Goal: Information Seeking & Learning: Learn about a topic

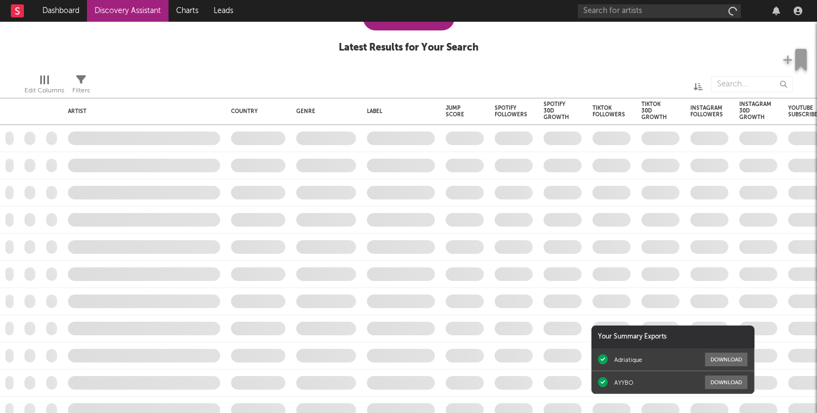
checkbox input "true"
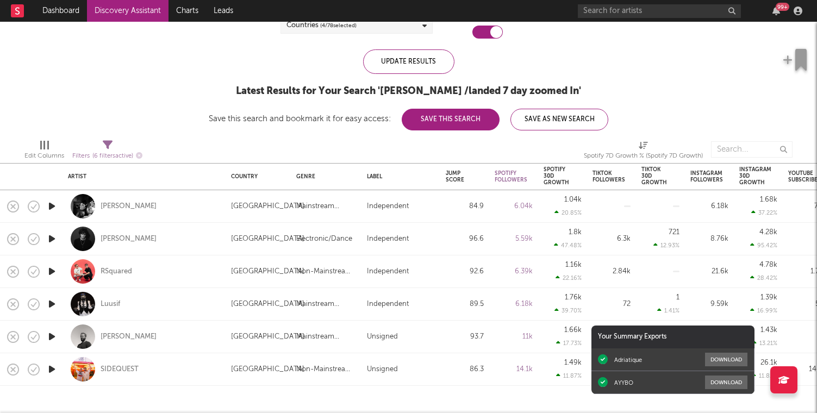
click at [51, 208] on icon "button" at bounding box center [51, 206] width 11 height 14
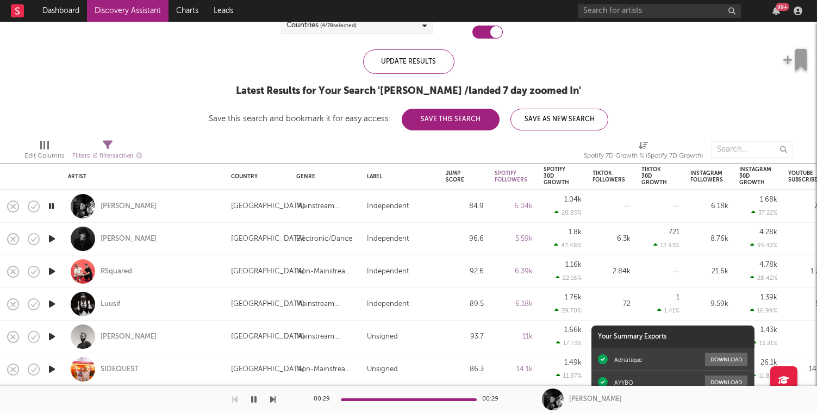
click at [48, 213] on div at bounding box center [52, 206] width 22 height 33
select select "1w"
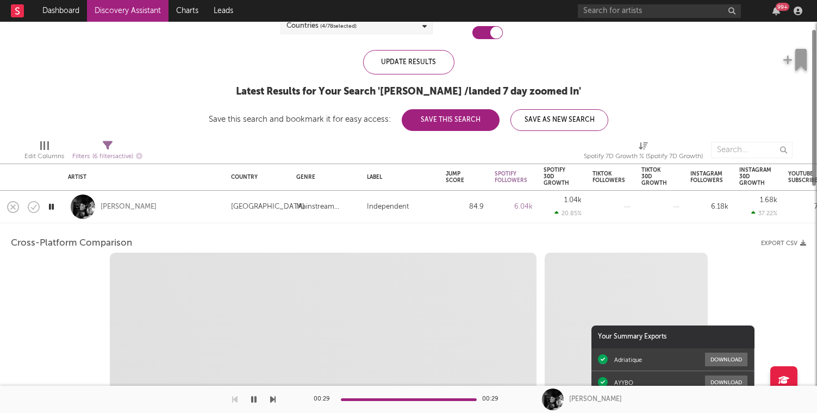
click at [48, 213] on icon "button" at bounding box center [51, 207] width 10 height 14
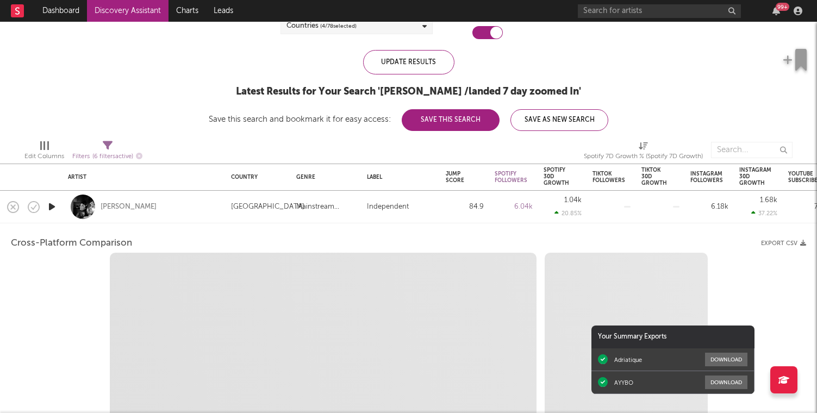
click at [52, 209] on icon "button" at bounding box center [51, 207] width 11 height 14
select select "6m"
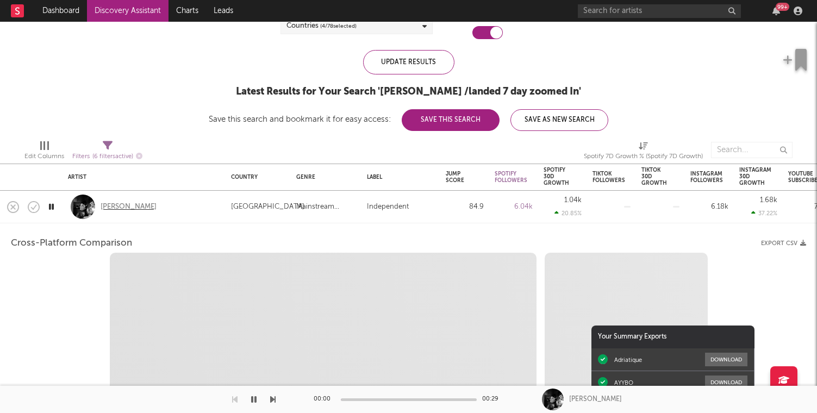
click at [129, 205] on div "[PERSON_NAME]" at bounding box center [129, 207] width 56 height 10
select select "1m"
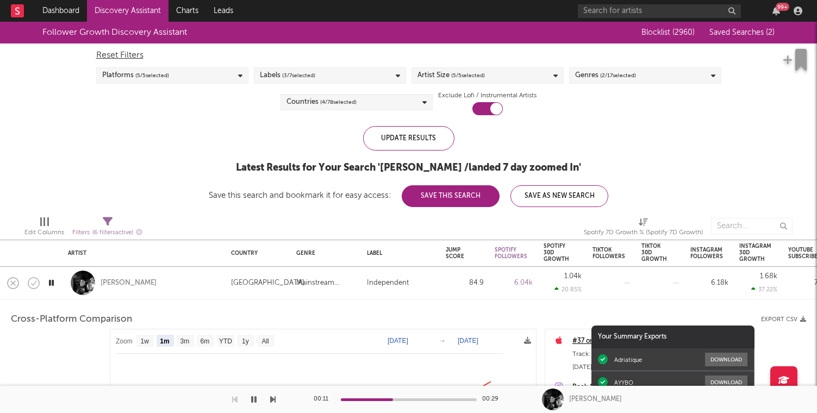
click at [191, 276] on div "[PERSON_NAME]" at bounding box center [144, 283] width 152 height 32
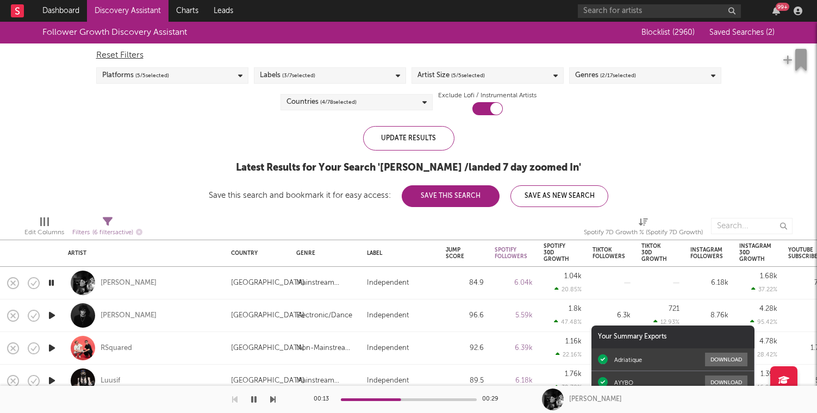
click at [647, 75] on div "Genres ( 2 / 17 selected)" at bounding box center [645, 75] width 152 height 16
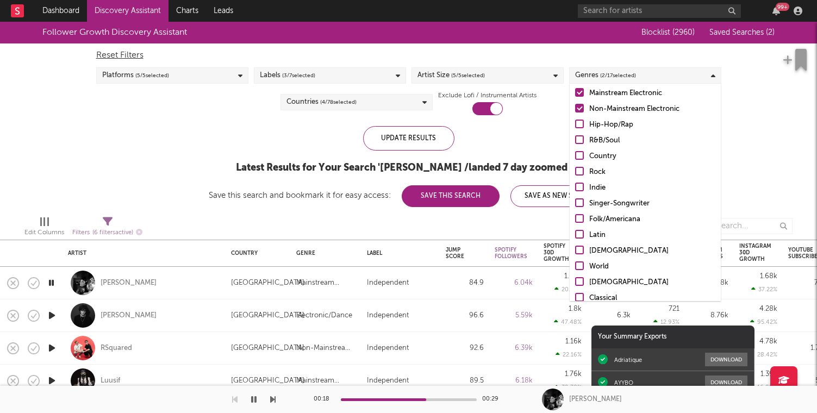
scroll to position [31, 0]
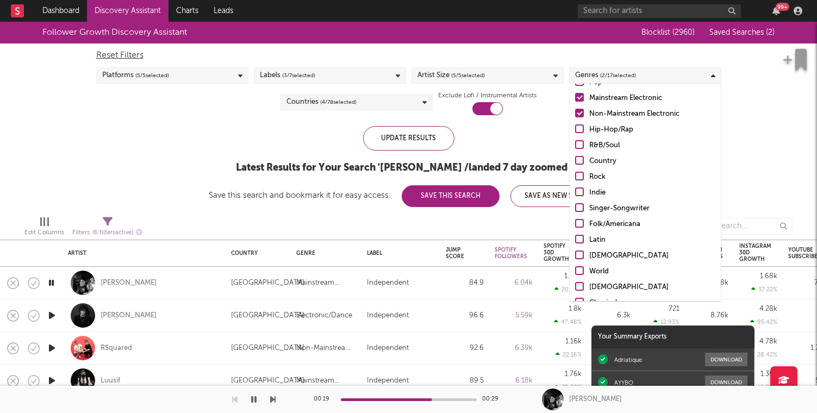
click at [580, 209] on div at bounding box center [579, 207] width 9 height 9
click at [575, 209] on input "Singer-Songwriter" at bounding box center [575, 208] width 0 height 13
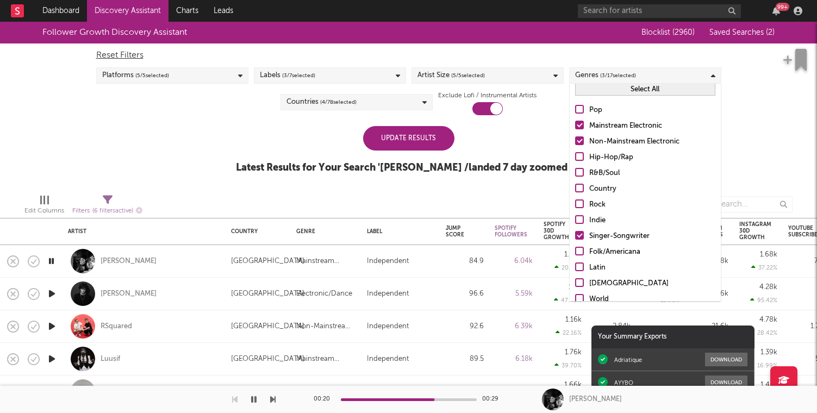
scroll to position [0, 0]
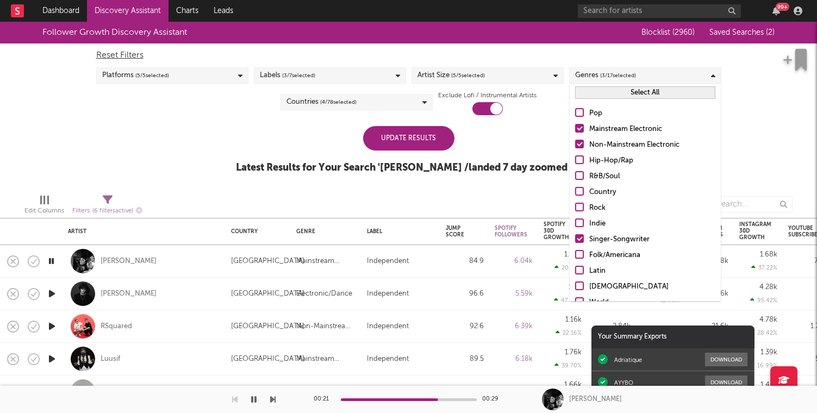
click at [581, 109] on div at bounding box center [579, 112] width 9 height 9
click at [575, 109] on input "Pop" at bounding box center [575, 113] width 0 height 13
click at [579, 161] on div at bounding box center [579, 159] width 9 height 9
click at [575, 161] on input "Hip-Hop/Rap" at bounding box center [575, 160] width 0 height 13
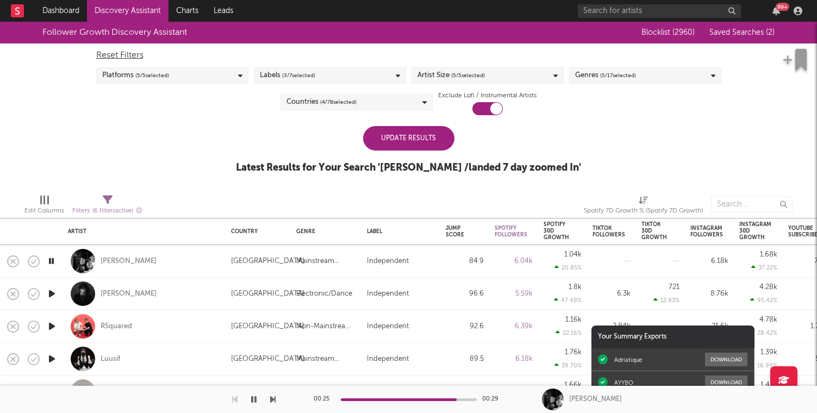
click at [416, 146] on div "Update Results" at bounding box center [408, 138] width 91 height 24
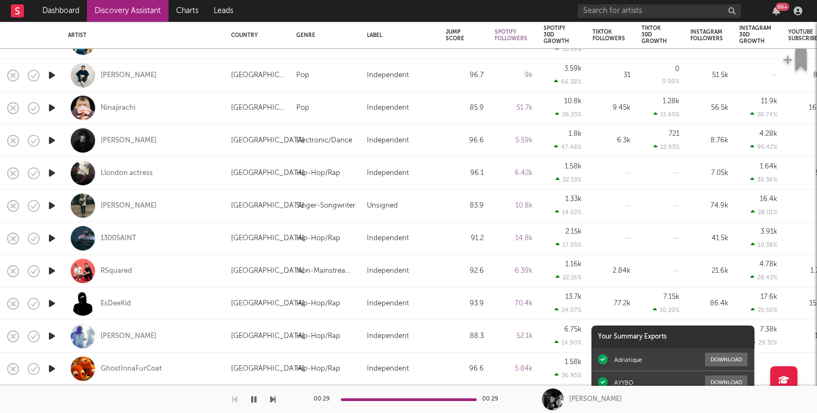
click at [52, 79] on icon "button" at bounding box center [51, 75] width 11 height 14
click at [52, 79] on icon "button" at bounding box center [51, 75] width 10 height 14
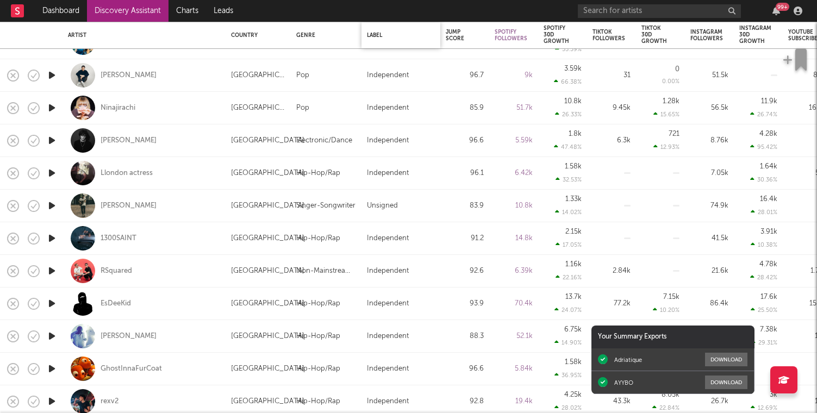
click at [429, 25] on div "Label" at bounding box center [401, 35] width 68 height 23
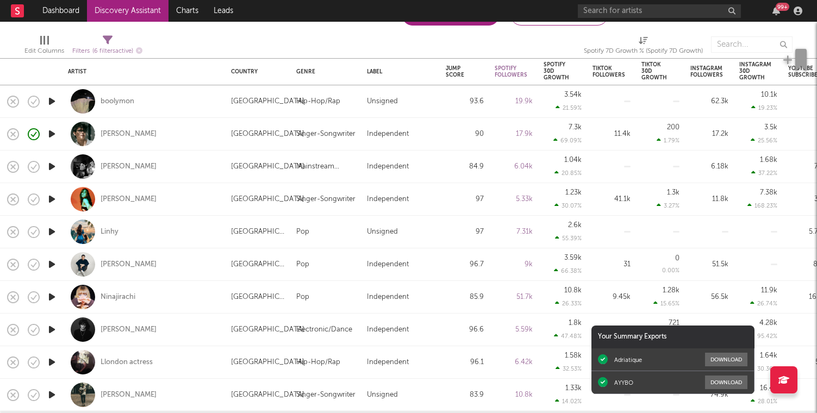
click at [47, 203] on icon "button" at bounding box center [51, 199] width 11 height 14
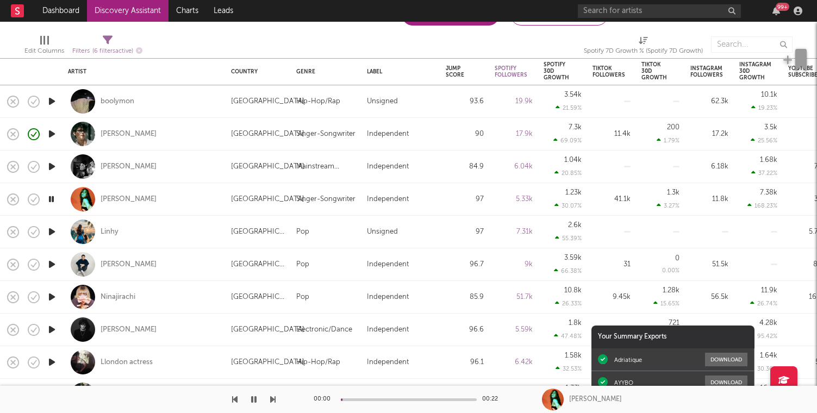
click at [47, 203] on icon "button" at bounding box center [51, 199] width 10 height 14
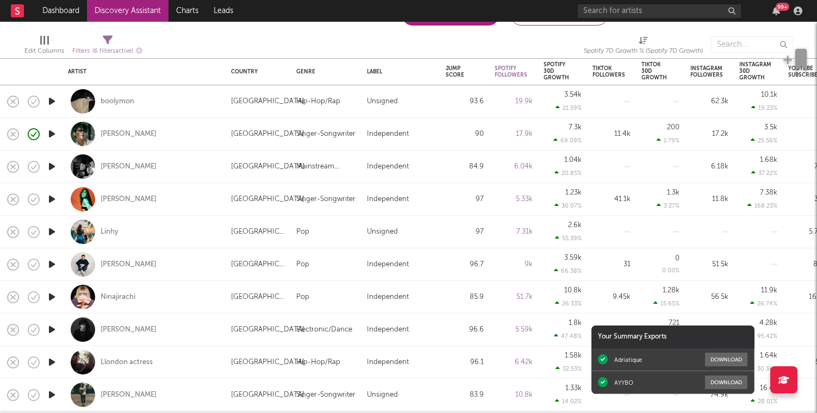
click at [53, 198] on icon "button" at bounding box center [51, 199] width 11 height 14
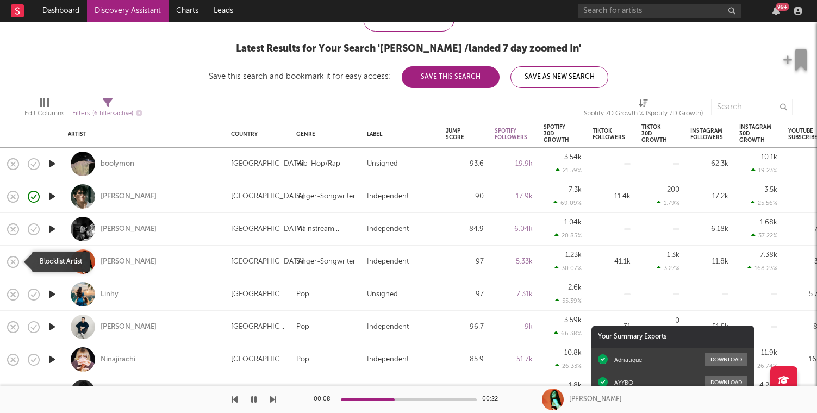
click at [13, 265] on icon "button" at bounding box center [12, 261] width 15 height 15
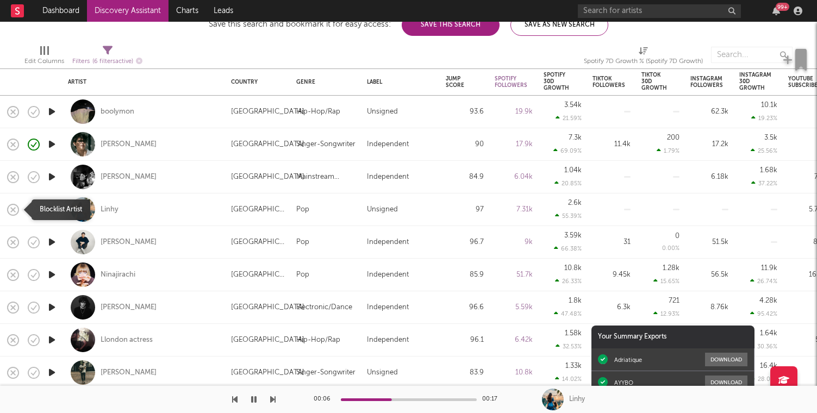
click at [16, 211] on icon "button" at bounding box center [12, 209] width 15 height 15
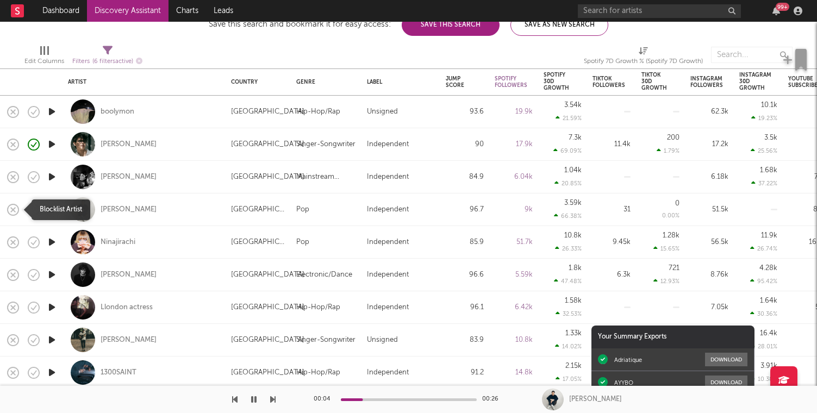
click at [16, 211] on icon "button" at bounding box center [12, 209] width 15 height 15
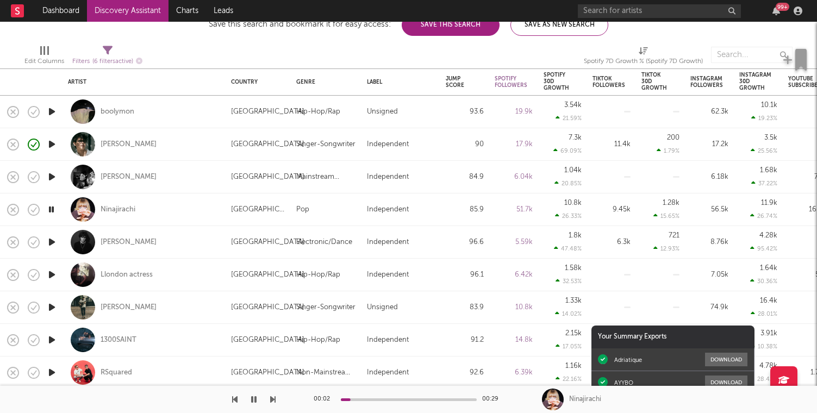
click at [48, 240] on icon "button" at bounding box center [51, 242] width 11 height 14
click at [48, 239] on icon "button" at bounding box center [51, 242] width 10 height 14
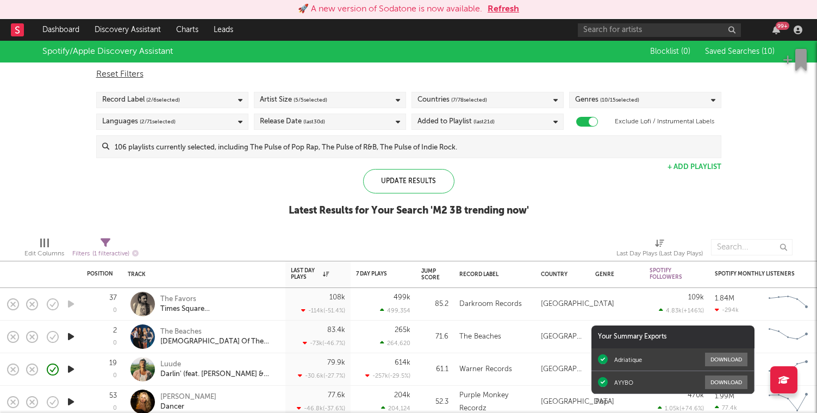
click at [494, 4] on button "Refresh" at bounding box center [503, 9] width 32 height 13
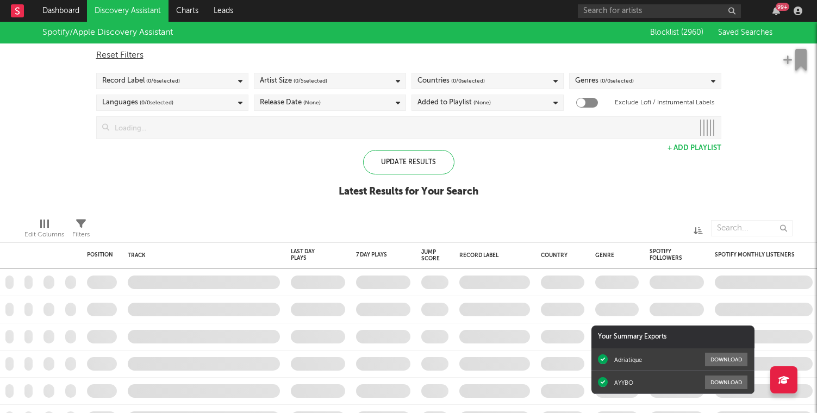
checkbox input "true"
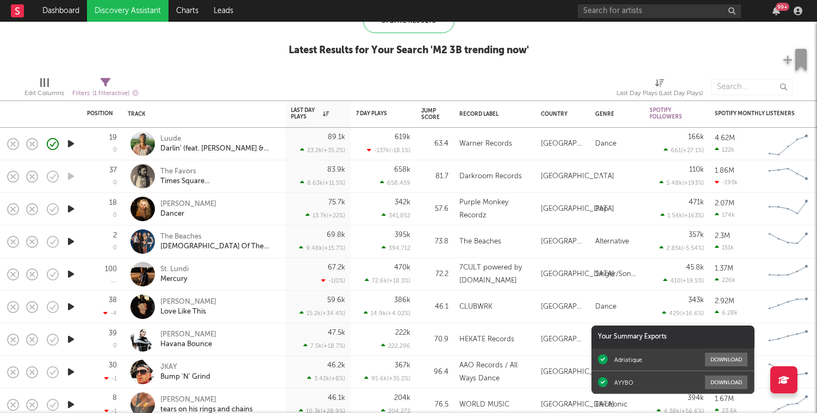
click at [69, 211] on icon "button" at bounding box center [70, 209] width 11 height 14
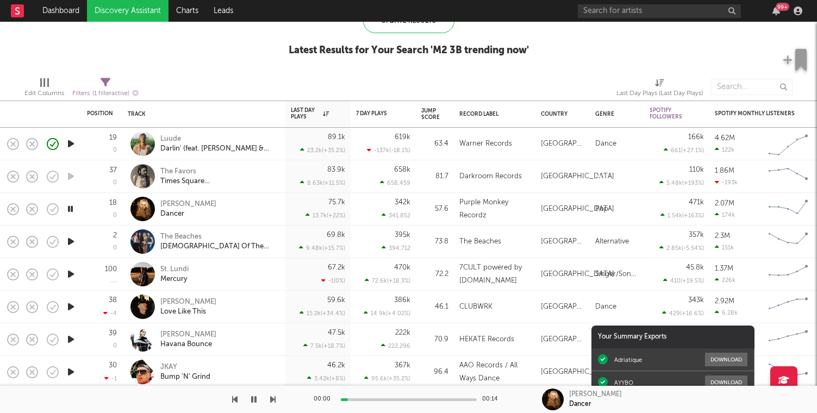
click at [69, 211] on icon "button" at bounding box center [70, 209] width 10 height 14
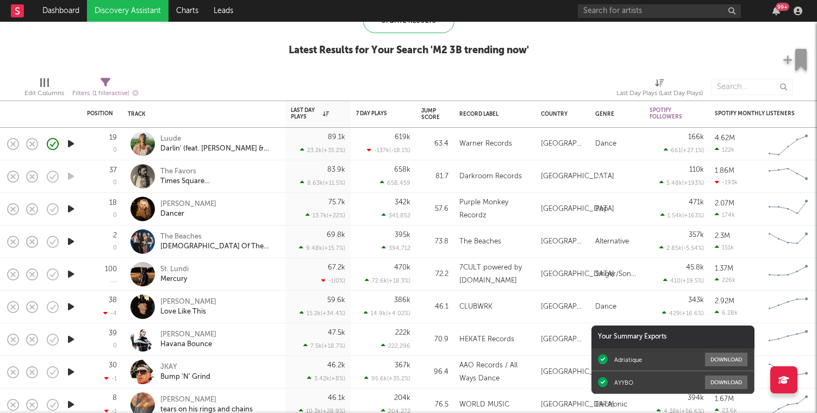
click at [68, 212] on icon "button" at bounding box center [70, 209] width 11 height 14
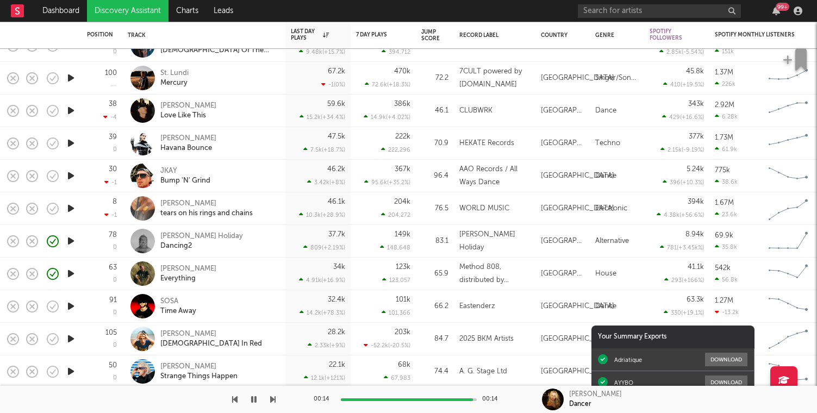
click at [71, 208] on icon "button" at bounding box center [70, 209] width 11 height 14
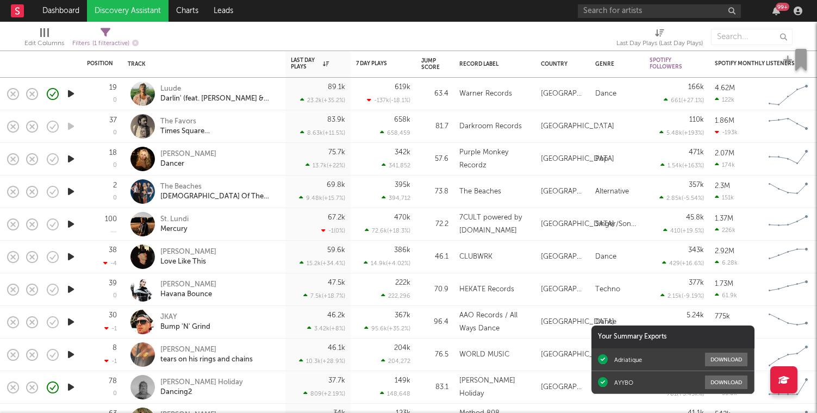
click at [75, 193] on icon "button" at bounding box center [70, 192] width 11 height 14
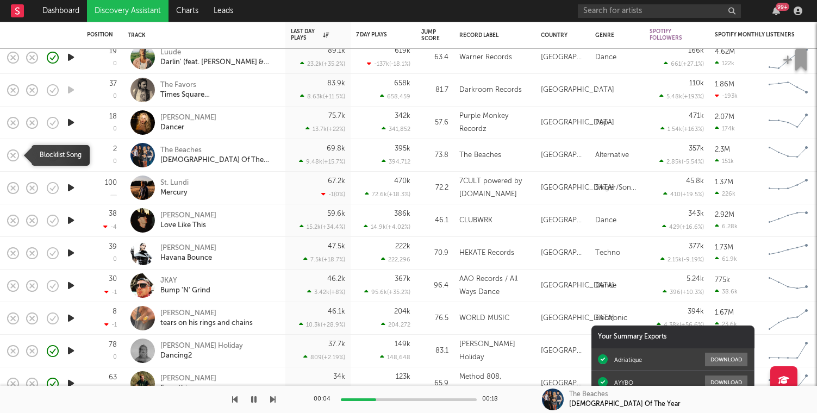
click at [14, 153] on icon "button" at bounding box center [12, 155] width 15 height 15
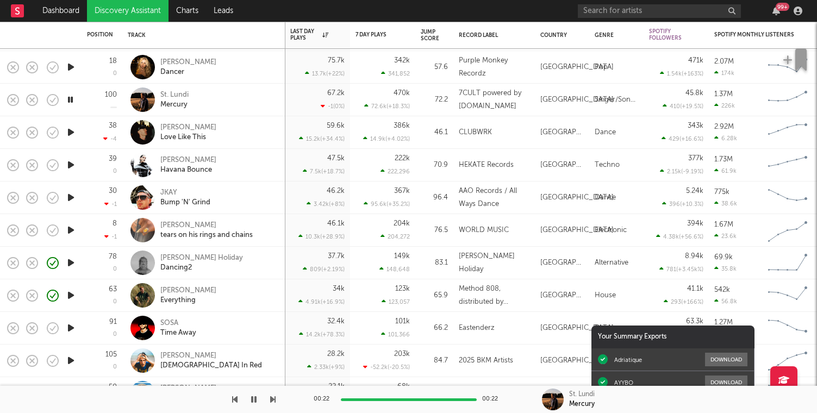
click at [72, 136] on icon "button" at bounding box center [70, 133] width 11 height 14
click at [72, 197] on icon "button" at bounding box center [70, 198] width 11 height 14
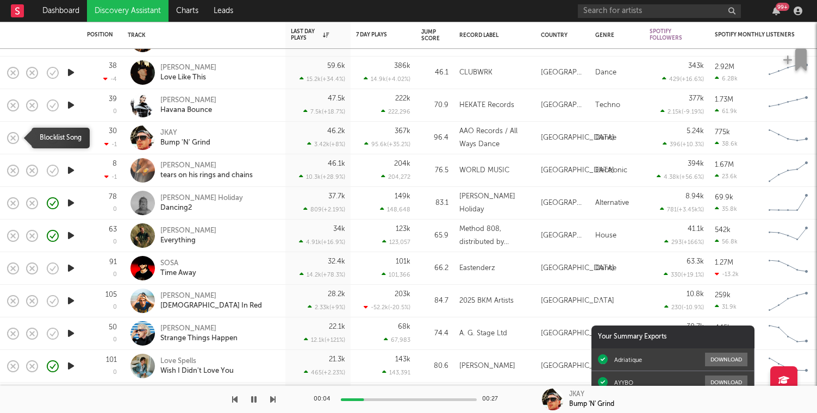
click at [12, 136] on icon "button" at bounding box center [12, 137] width 15 height 15
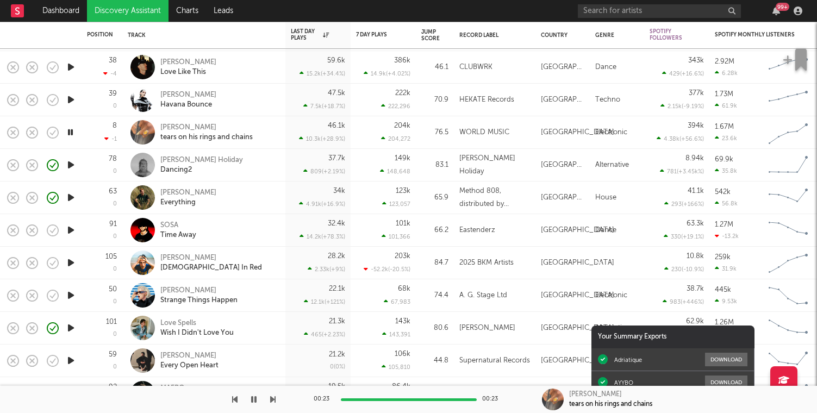
click at [67, 130] on icon "button" at bounding box center [70, 133] width 10 height 14
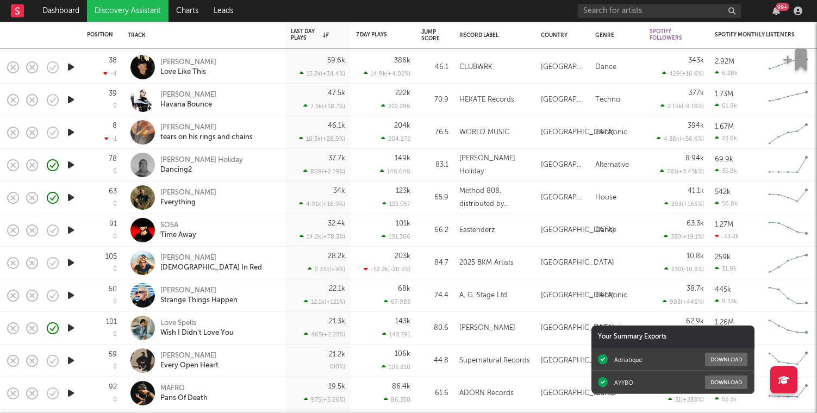
click at [67, 130] on icon "button" at bounding box center [70, 133] width 11 height 14
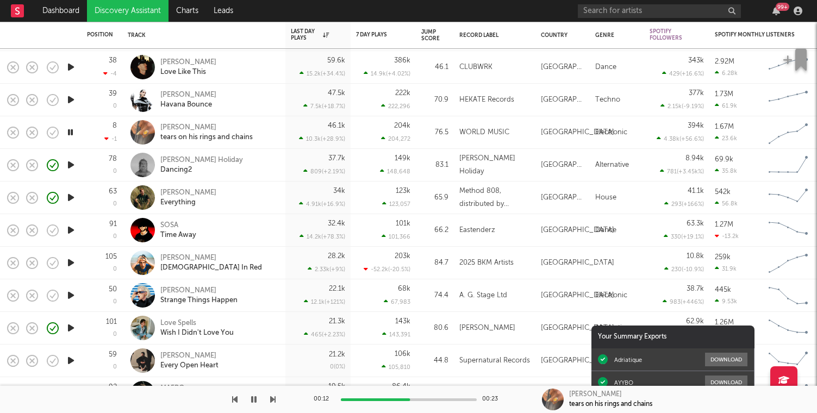
click at [99, 127] on div "8 -1" at bounding box center [102, 132] width 30 height 32
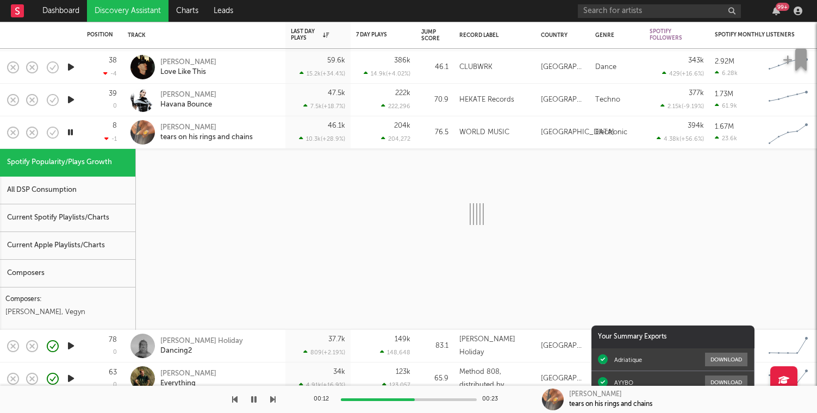
click at [99, 127] on div "8 -1" at bounding box center [102, 132] width 30 height 32
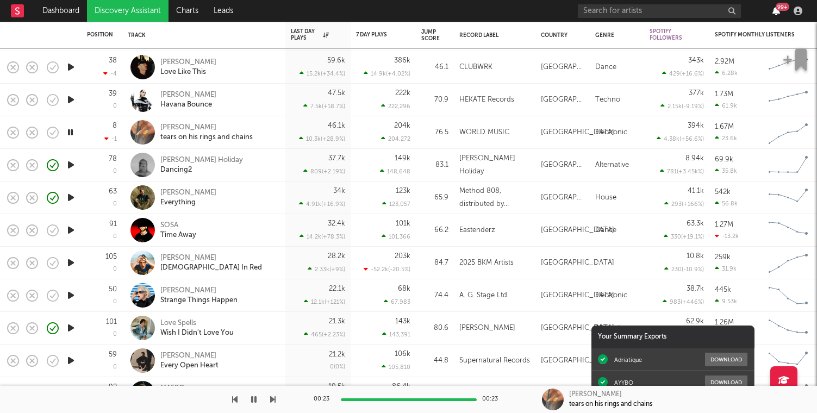
click at [775, 11] on icon "button" at bounding box center [776, 11] width 8 height 9
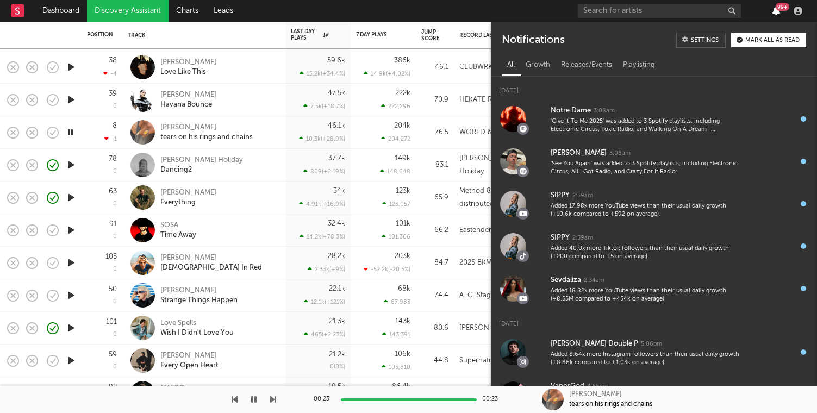
click at [775, 11] on icon "button" at bounding box center [776, 11] width 8 height 9
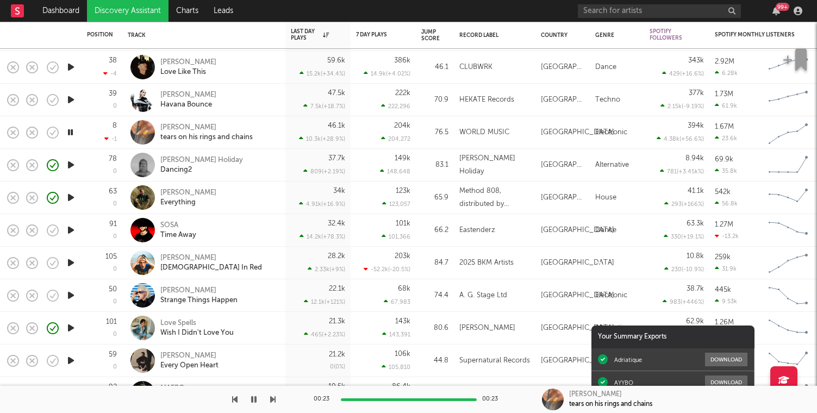
click at [69, 253] on div at bounding box center [71, 263] width 22 height 33
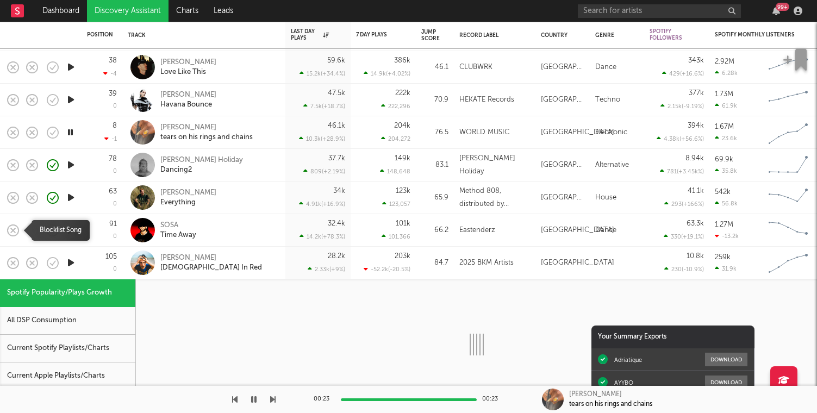
click at [6, 229] on icon "button" at bounding box center [12, 230] width 15 height 15
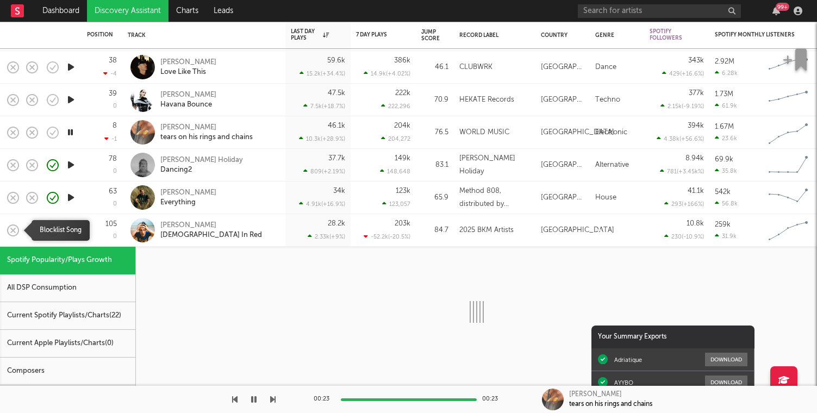
select select "1w"
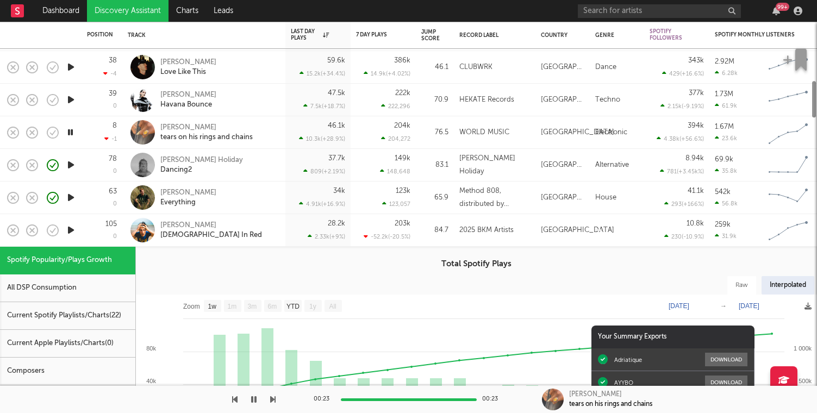
click at [73, 231] on icon "button" at bounding box center [70, 230] width 11 height 14
click at [54, 131] on icon "button" at bounding box center [52, 132] width 15 height 15
click at [254, 225] on div "Pedro Santos Lady In Red" at bounding box center [218, 231] width 117 height 20
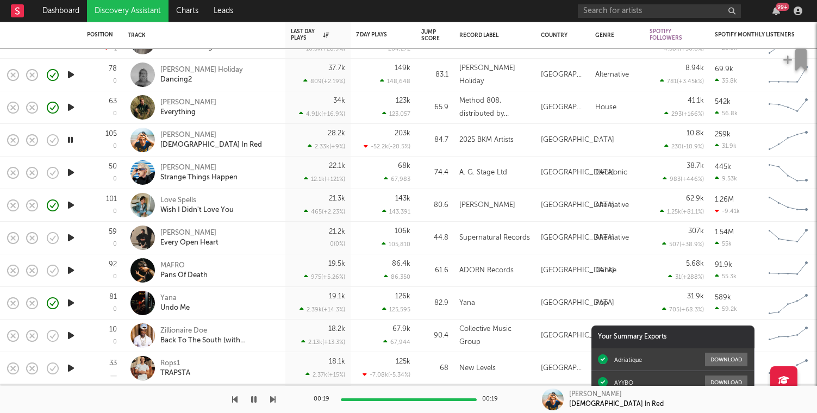
click at [72, 172] on icon "button" at bounding box center [70, 173] width 11 height 14
